Goal: Find specific page/section: Find specific page/section

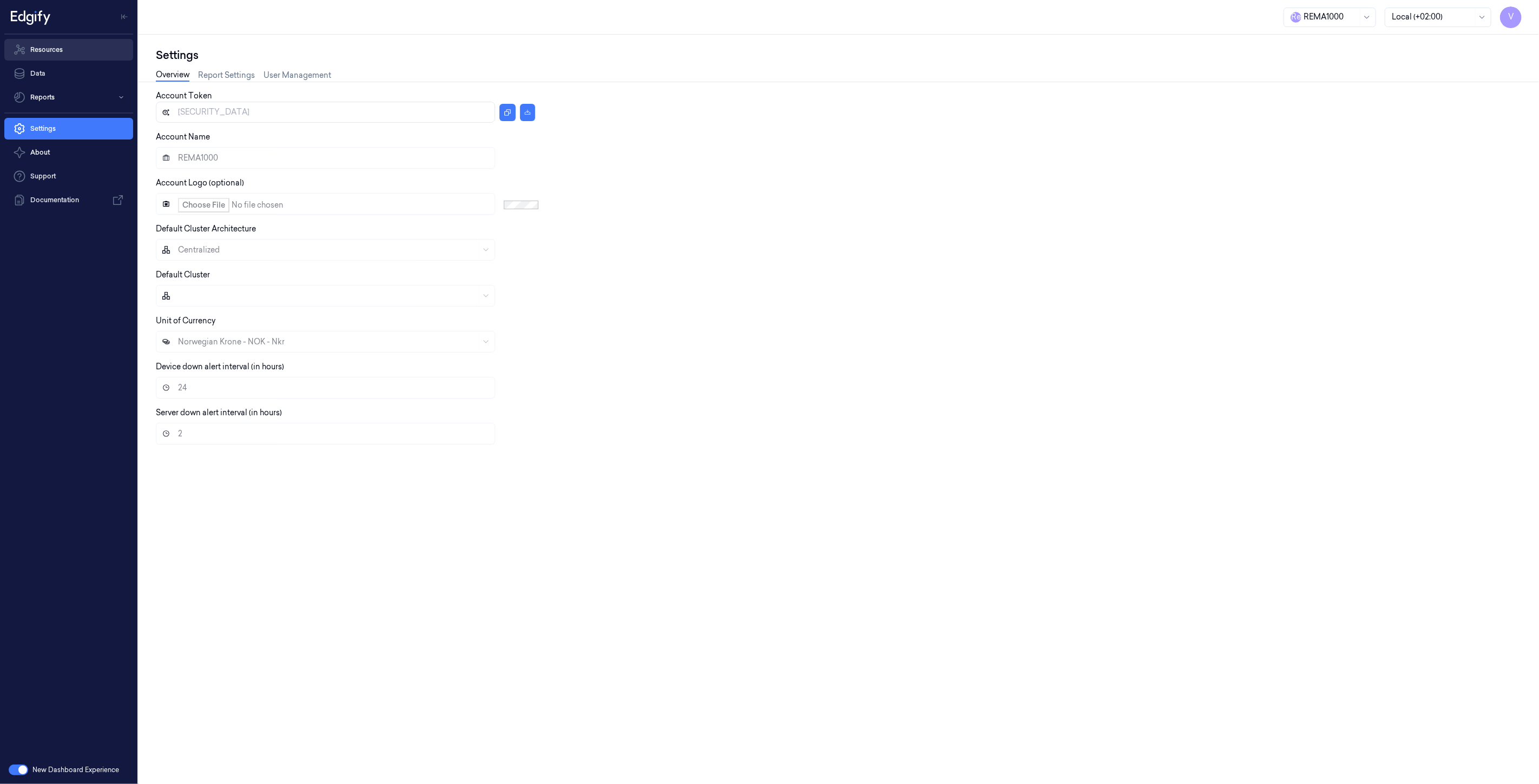
click at [56, 53] on link "Resources" at bounding box center [68, 50] width 129 height 22
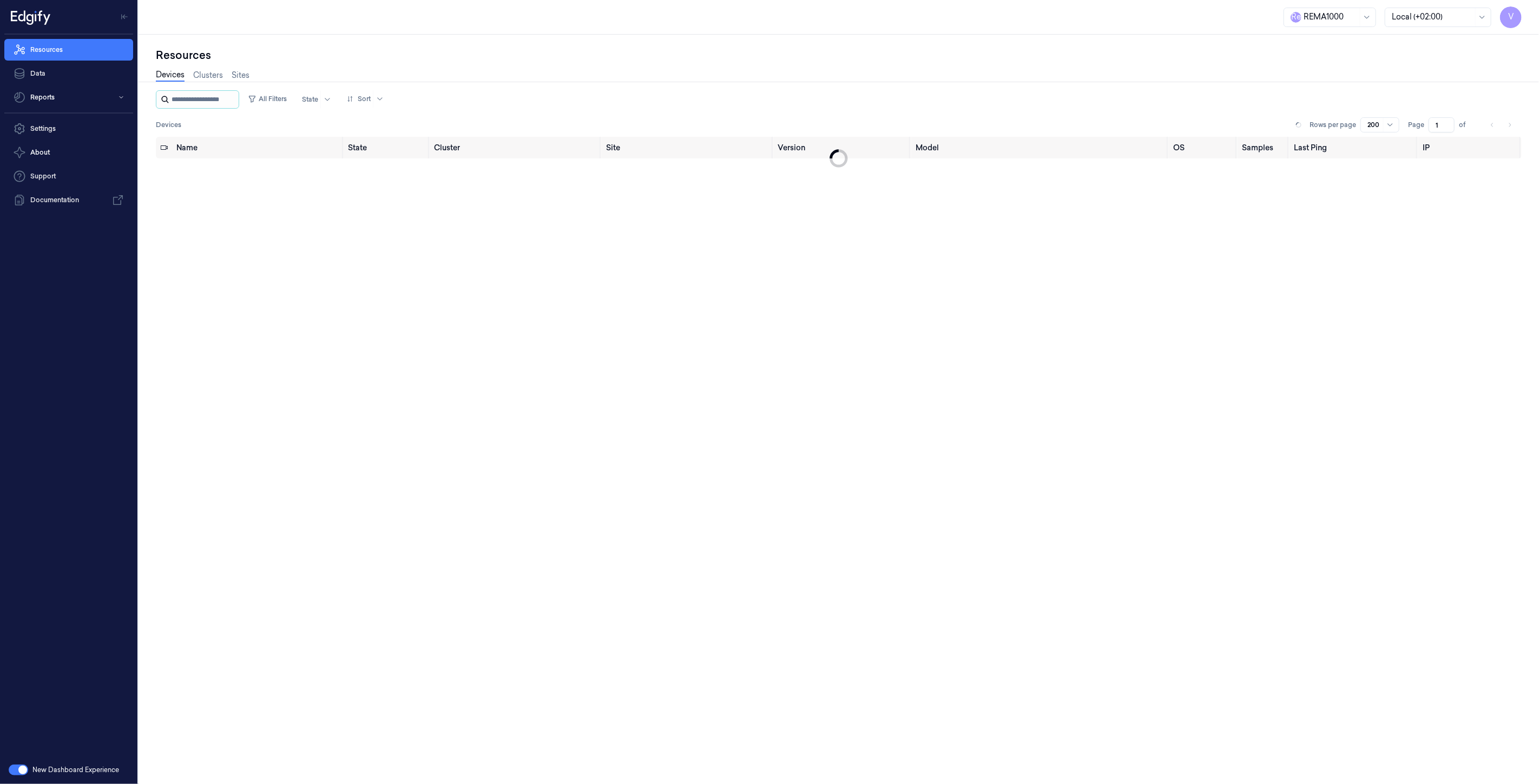
click at [180, 94] on input "string" at bounding box center [204, 99] width 65 height 17
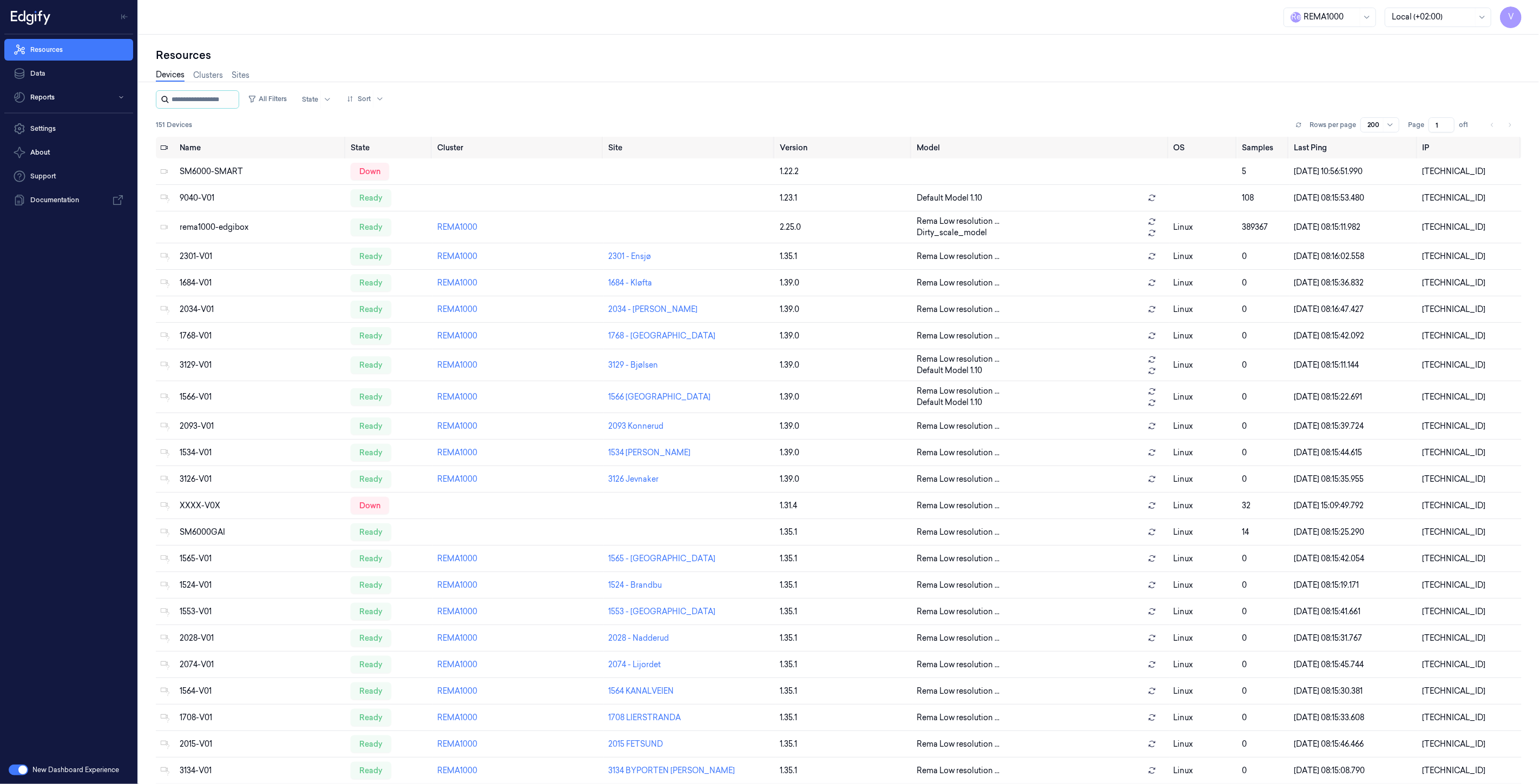
click at [196, 95] on input "string" at bounding box center [204, 99] width 65 height 17
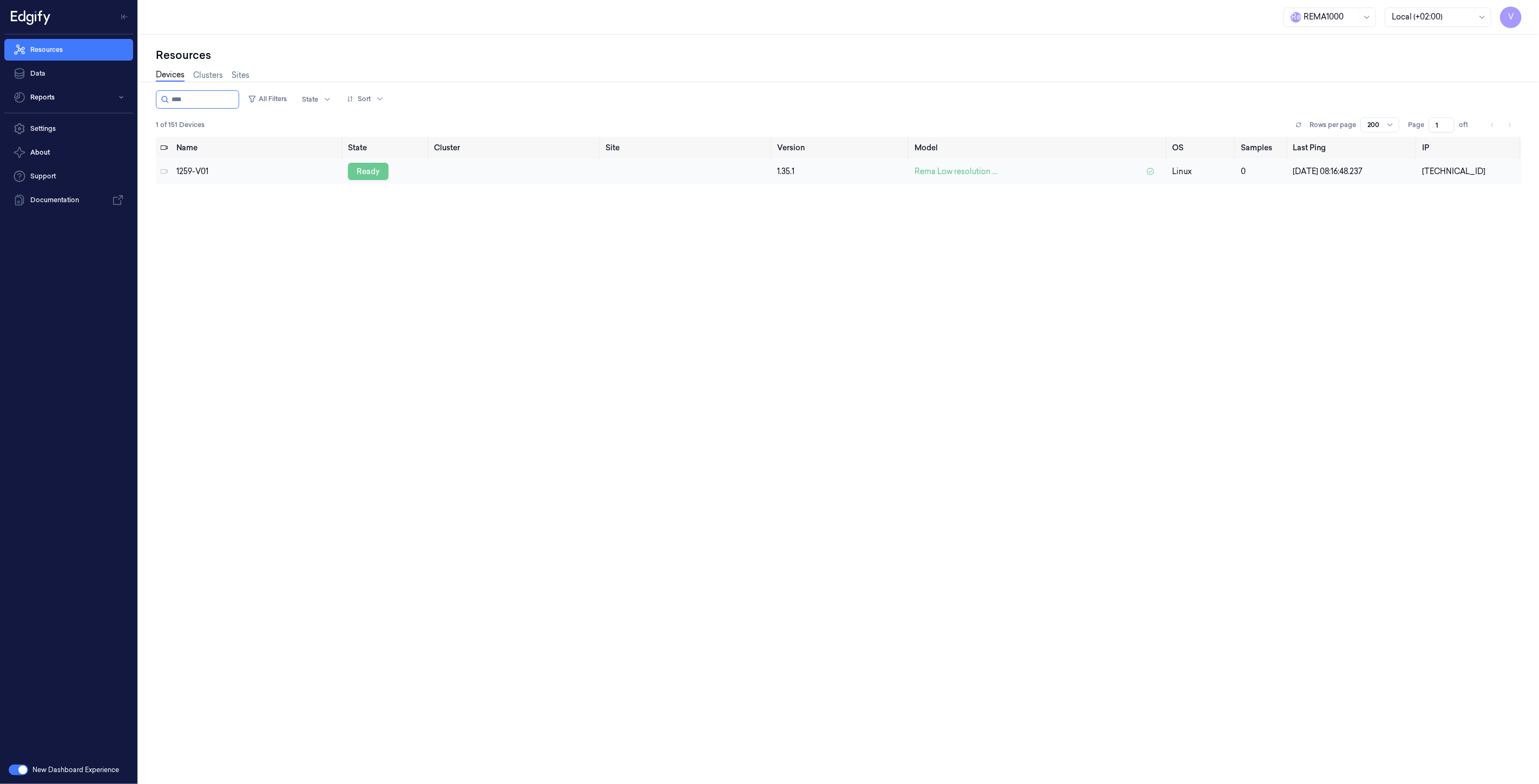
type input "****"
click at [371, 170] on div "ready" at bounding box center [368, 171] width 41 height 17
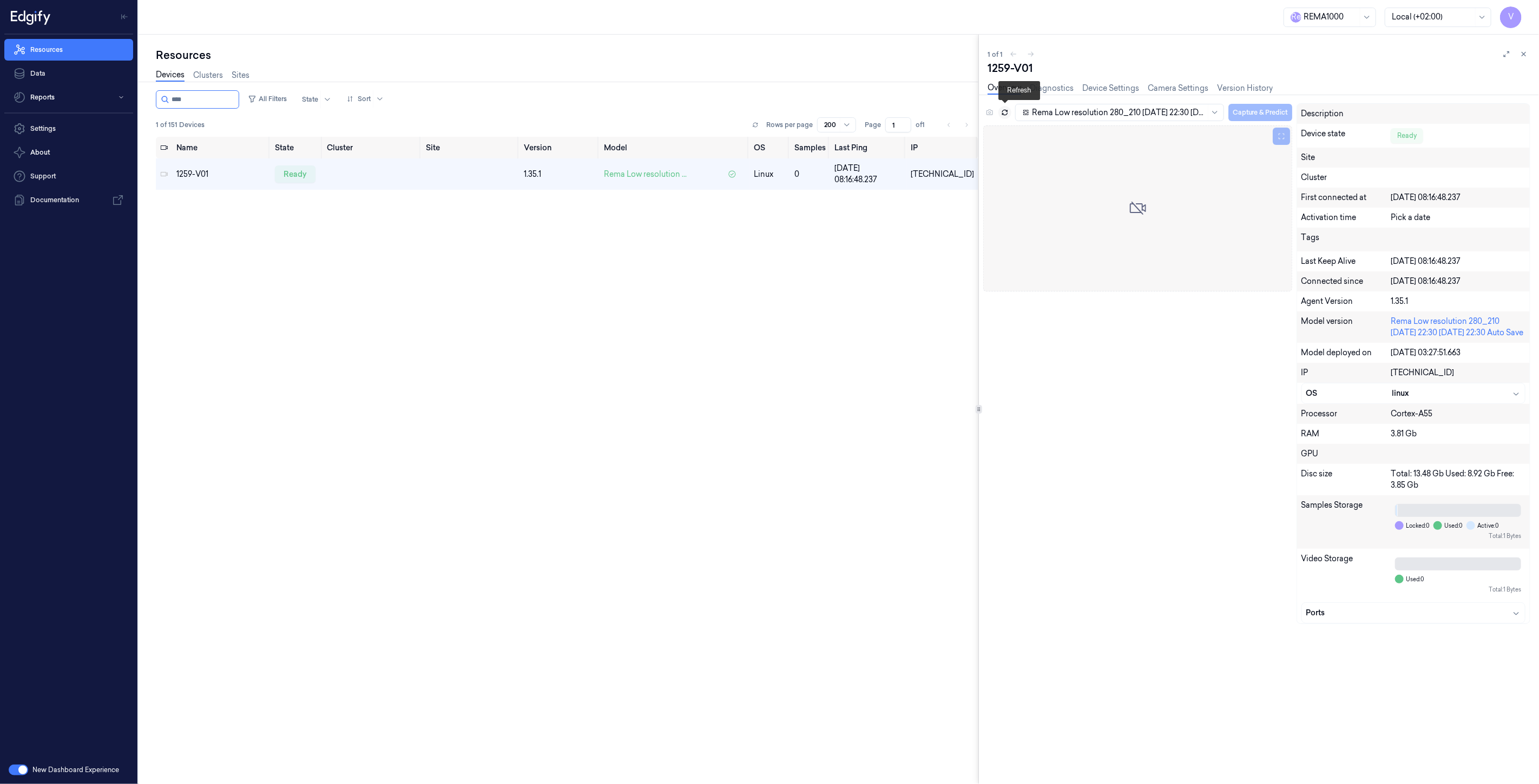
click at [1007, 114] on icon at bounding box center [1005, 114] width 5 height 2
drag, startPoint x: 1525, startPoint y: 56, endPoint x: 1510, endPoint y: 58, distance: 15.1
click at [1525, 56] on icon at bounding box center [1524, 54] width 8 height 8
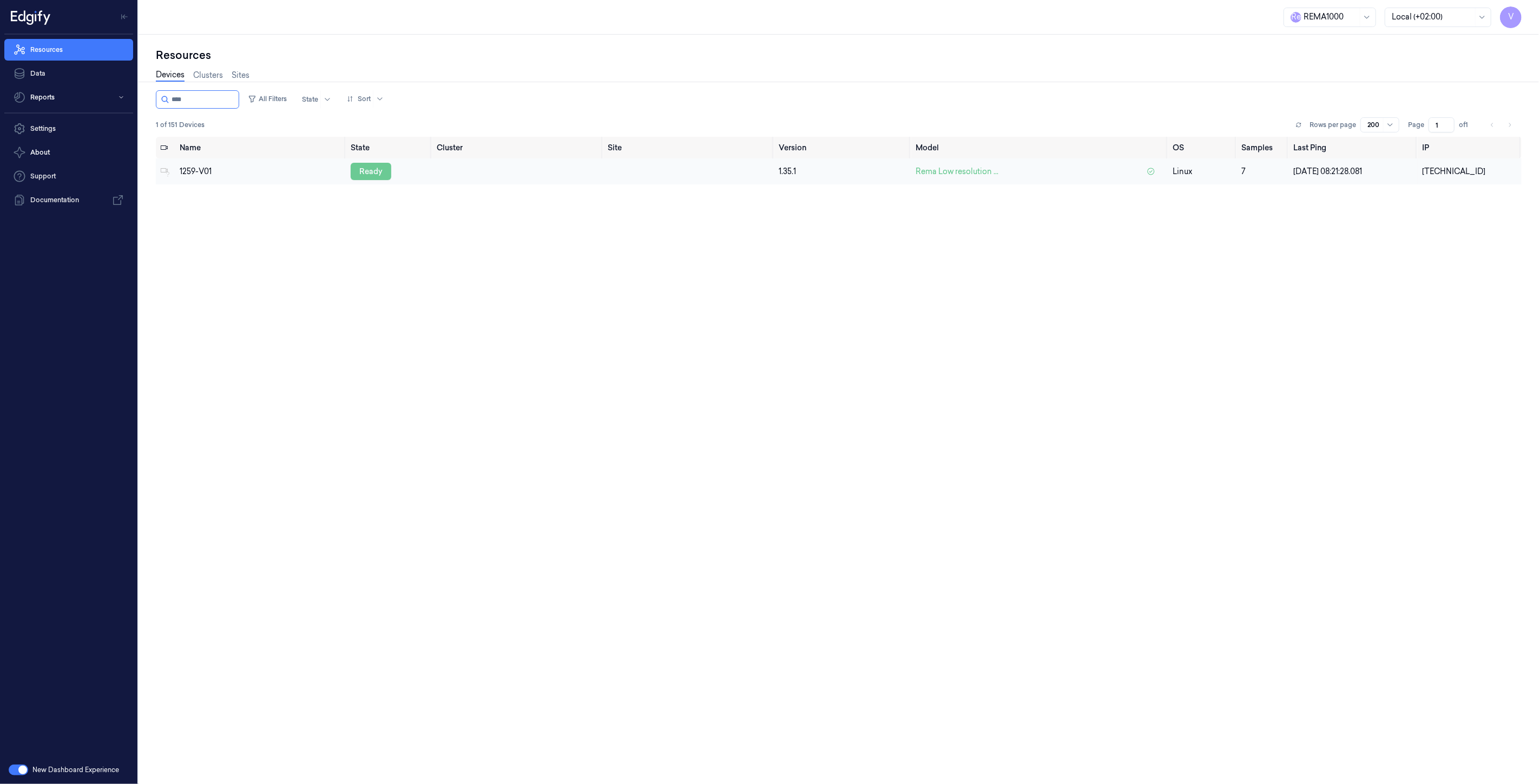
click at [380, 172] on div "ready" at bounding box center [370, 171] width 41 height 17
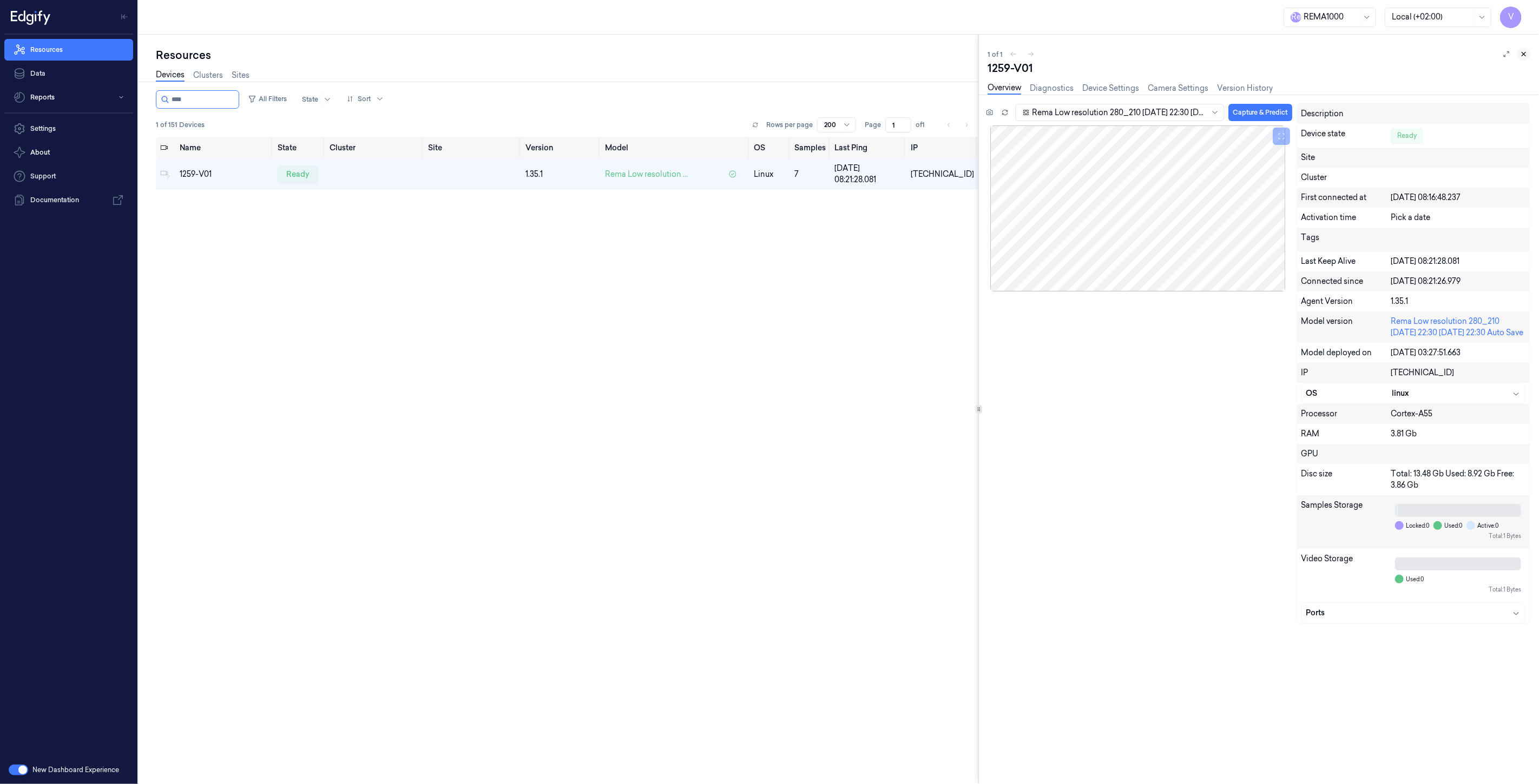
click at [1523, 54] on icon at bounding box center [1524, 54] width 8 height 8
